Goal: Task Accomplishment & Management: Use online tool/utility

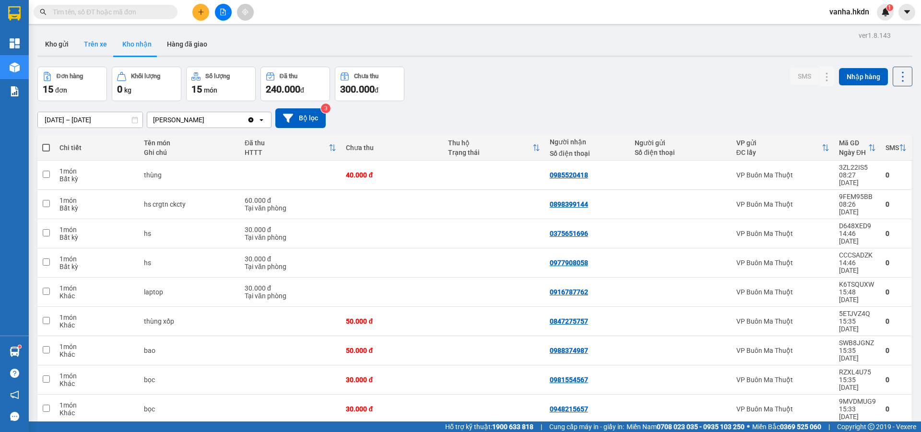
click at [96, 40] on button "Trên xe" at bounding box center [95, 44] width 38 height 23
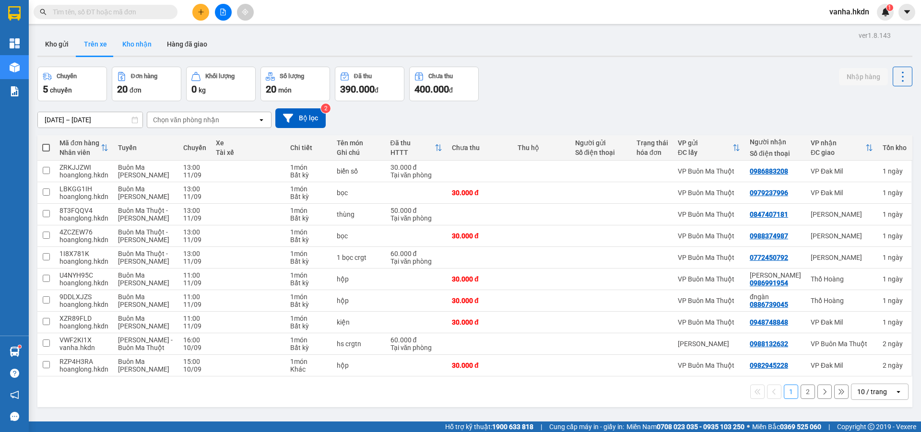
click at [135, 45] on button "Kho nhận" at bounding box center [137, 44] width 45 height 23
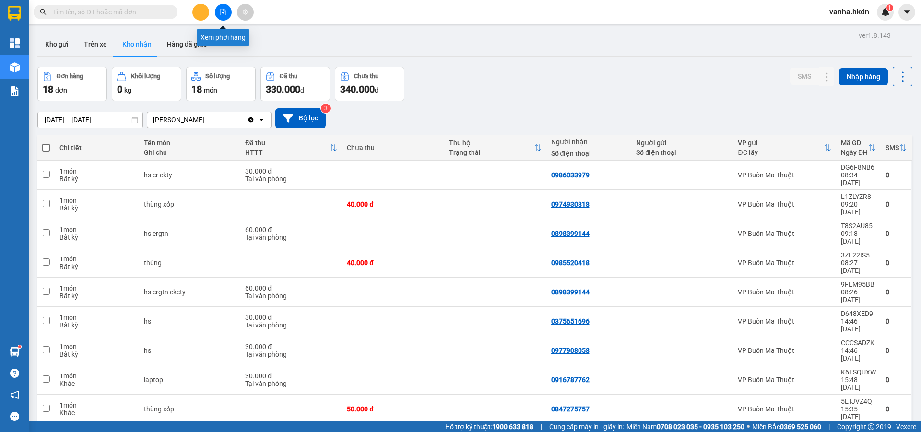
click at [225, 11] on icon "file-add" at bounding box center [223, 12] width 5 height 7
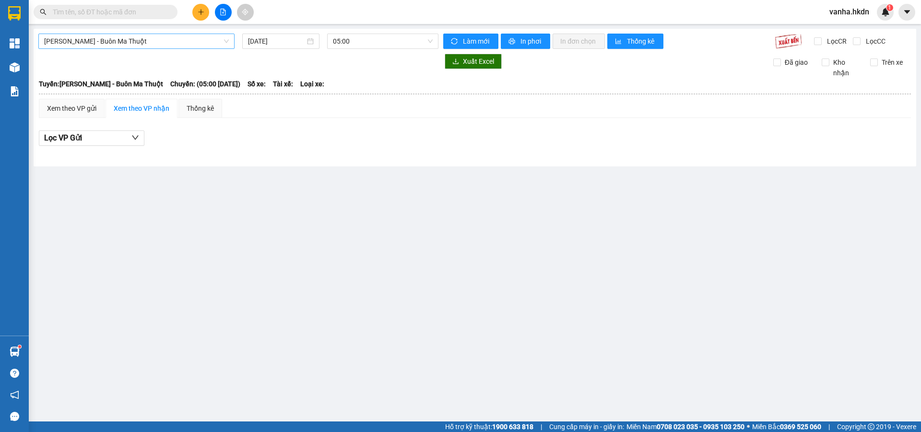
click at [153, 41] on span "[PERSON_NAME] - Buôn Ma Thuột" at bounding box center [136, 41] width 185 height 14
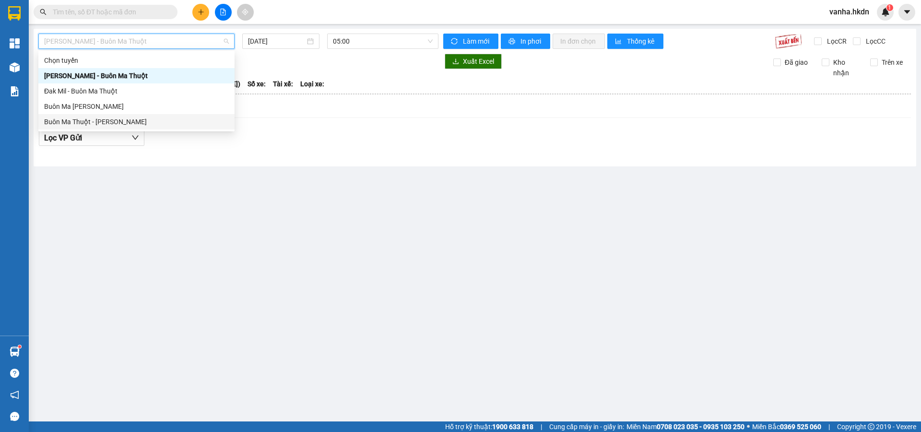
click at [73, 124] on div "Buôn Ma Thuột - [PERSON_NAME]" at bounding box center [136, 122] width 185 height 11
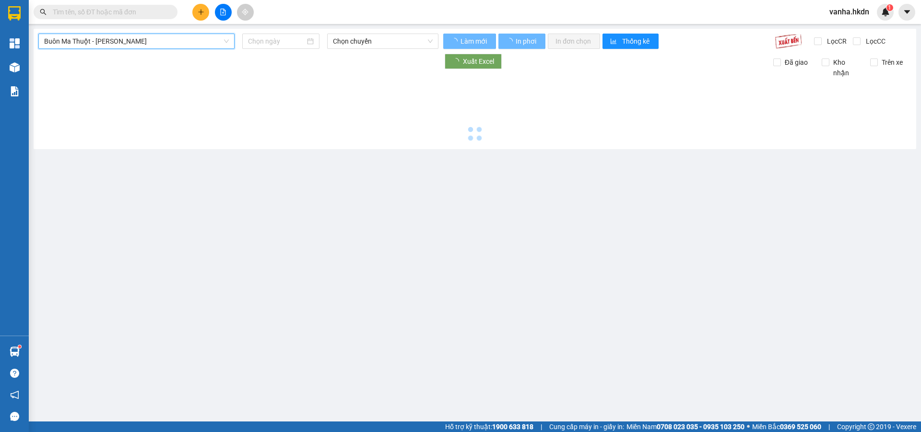
type input "[DATE]"
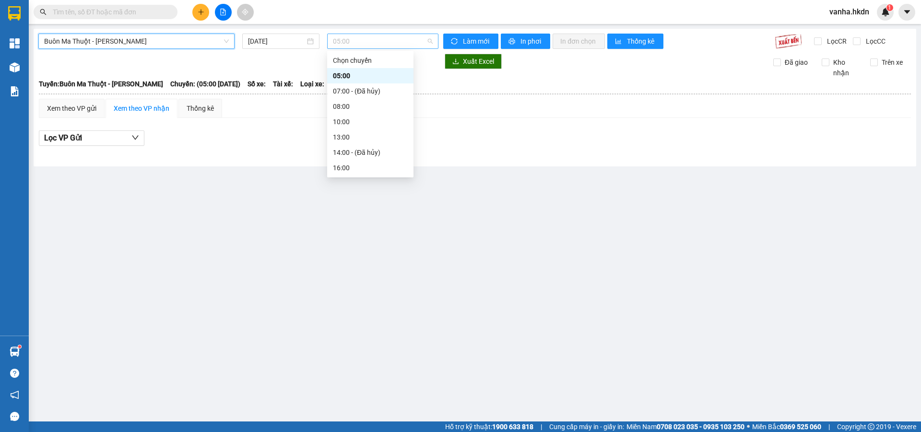
click at [363, 44] on span "05:00" at bounding box center [383, 41] width 100 height 14
click at [345, 123] on div "10:00" at bounding box center [370, 122] width 75 height 11
